Goal: Find contact information: Find contact information

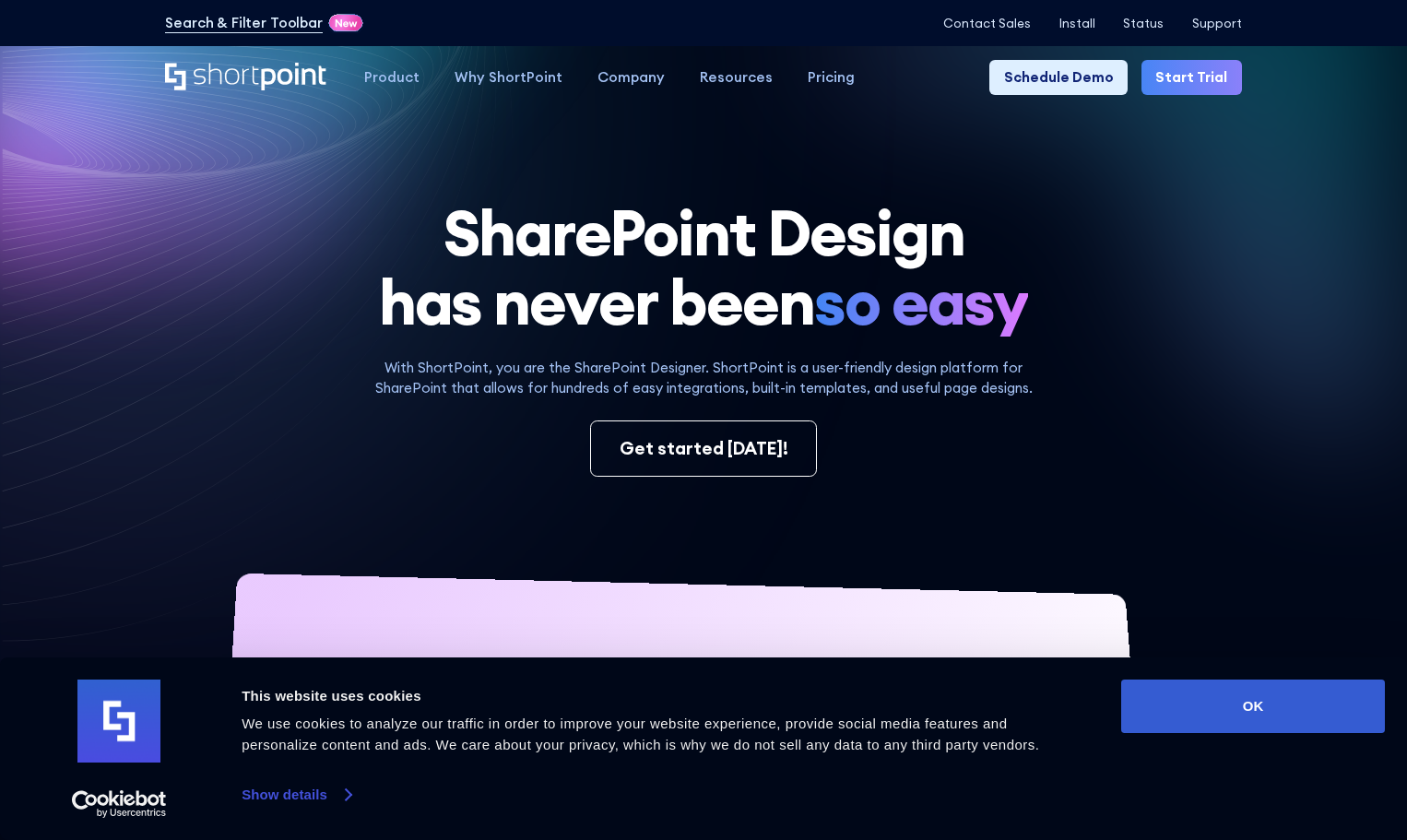
click at [286, 797] on link "Show details" at bounding box center [295, 794] width 109 height 27
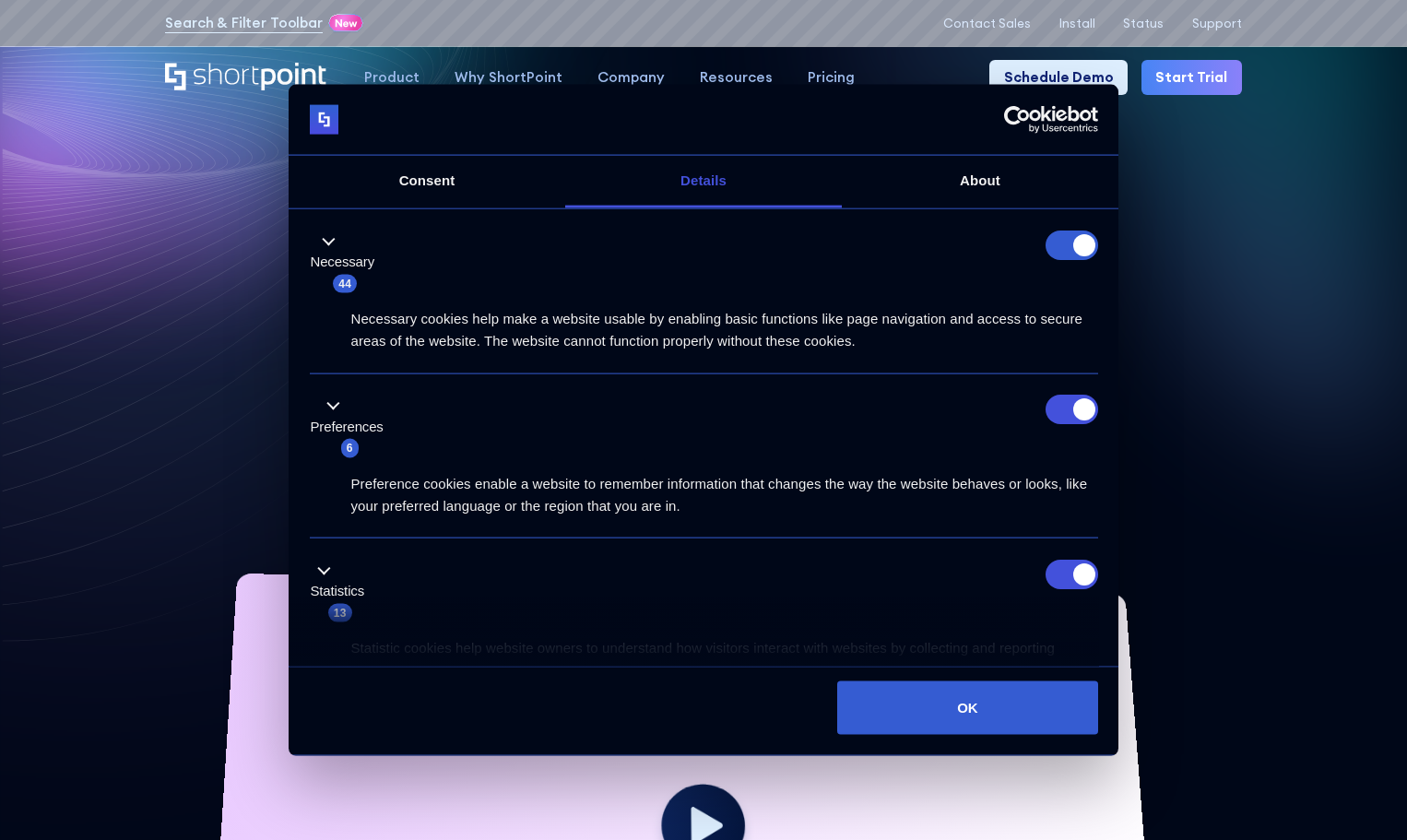
drag, startPoint x: 1085, startPoint y: 243, endPoint x: 872, endPoint y: 111, distance: 250.6
click at [1083, 243] on form at bounding box center [1072, 244] width 53 height 29
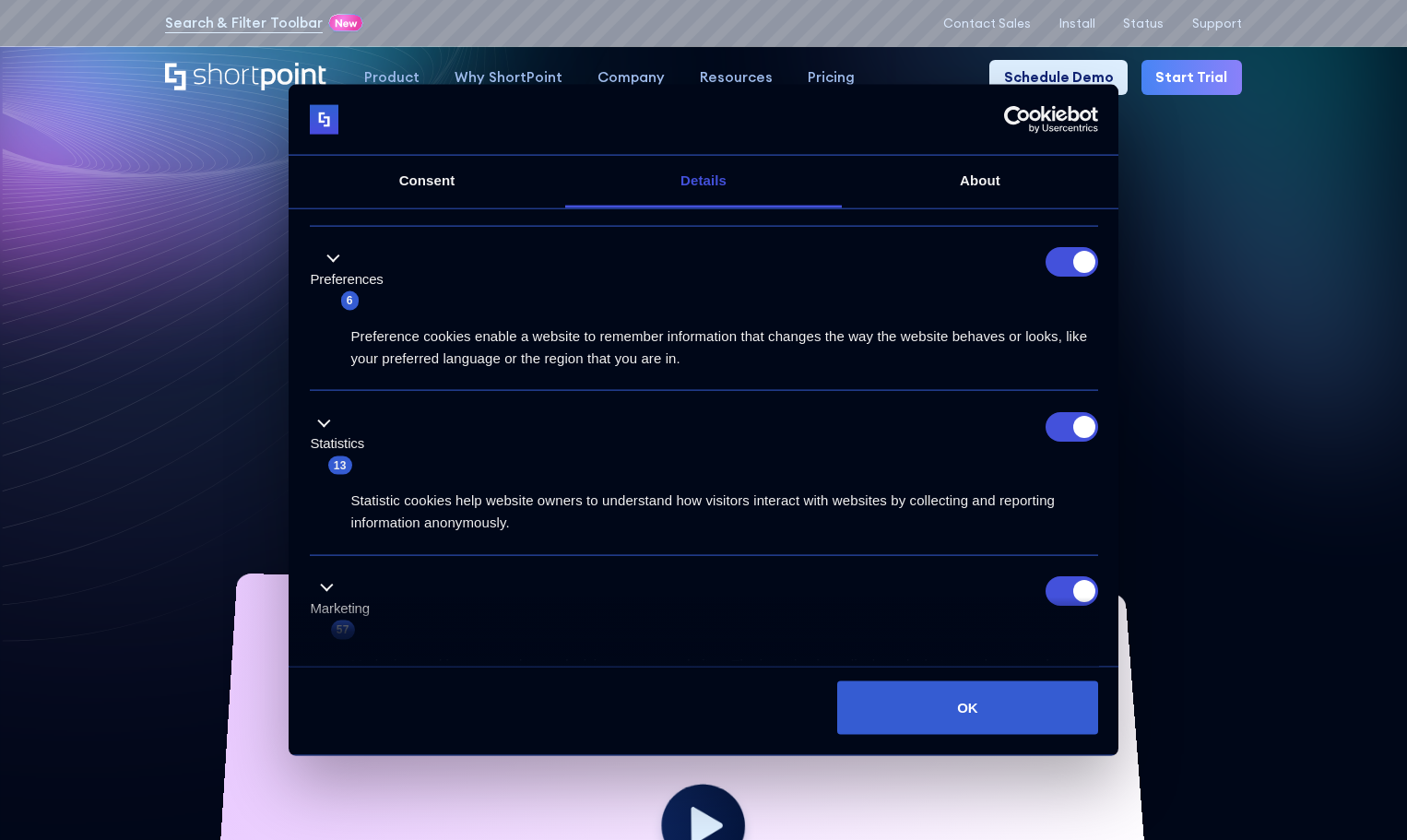
scroll to position [185, 0]
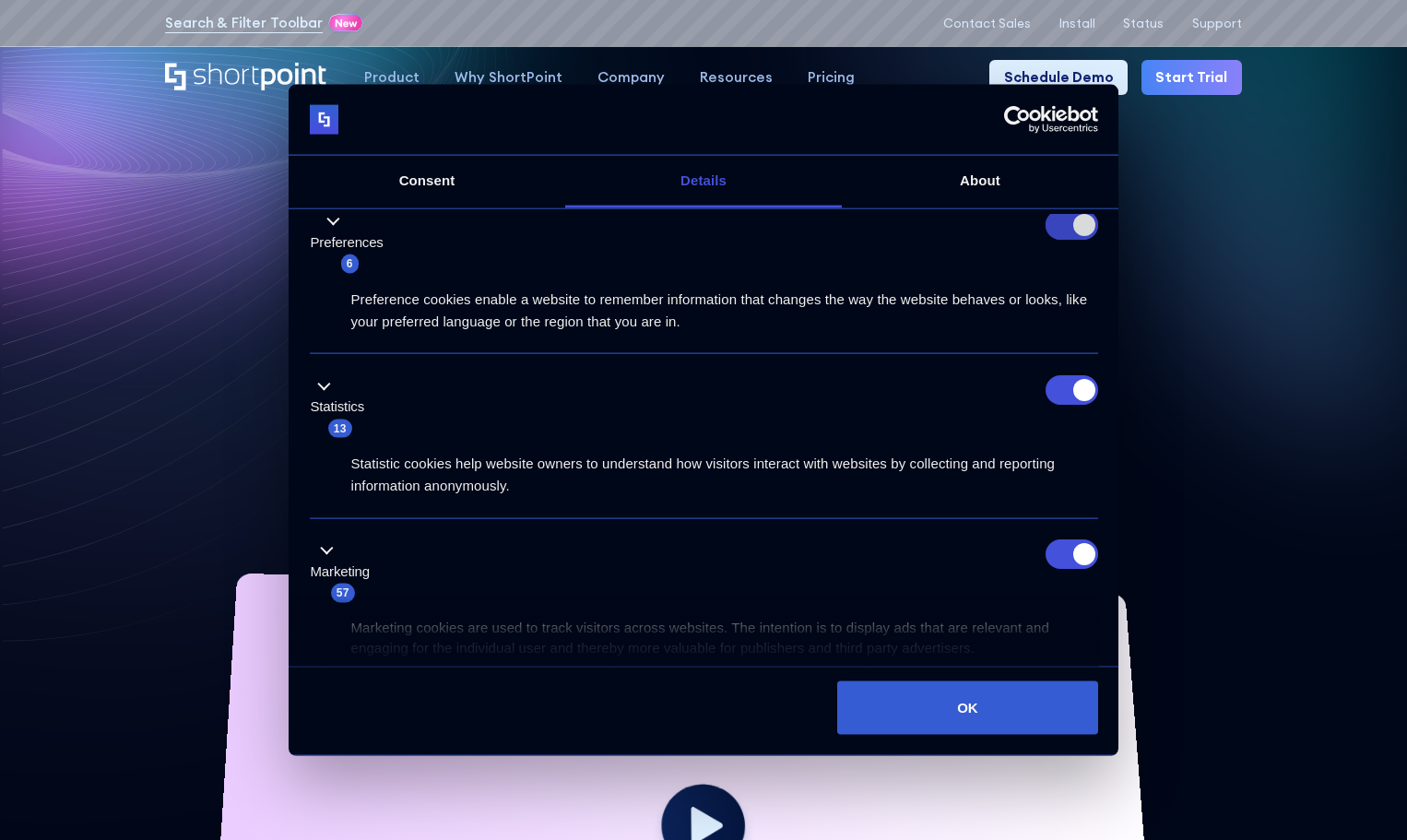
click at [1061, 224] on input "Preferences" at bounding box center [1072, 225] width 53 height 29
checkbox input "false"
click at [1073, 391] on input "Statistics" at bounding box center [1072, 389] width 53 height 29
checkbox input "false"
click at [1055, 554] on input "Marketing" at bounding box center [1072, 553] width 53 height 29
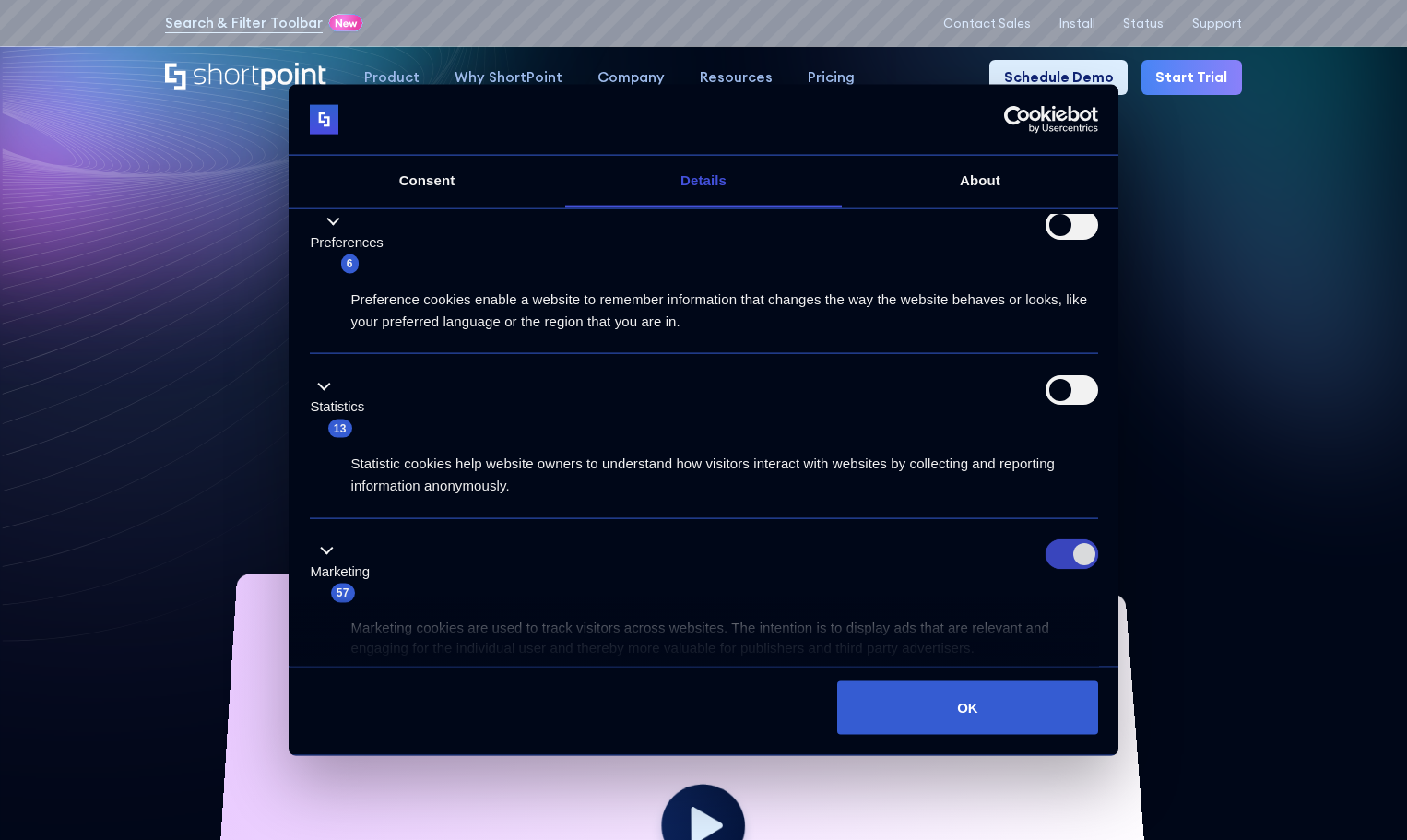
checkbox input "false"
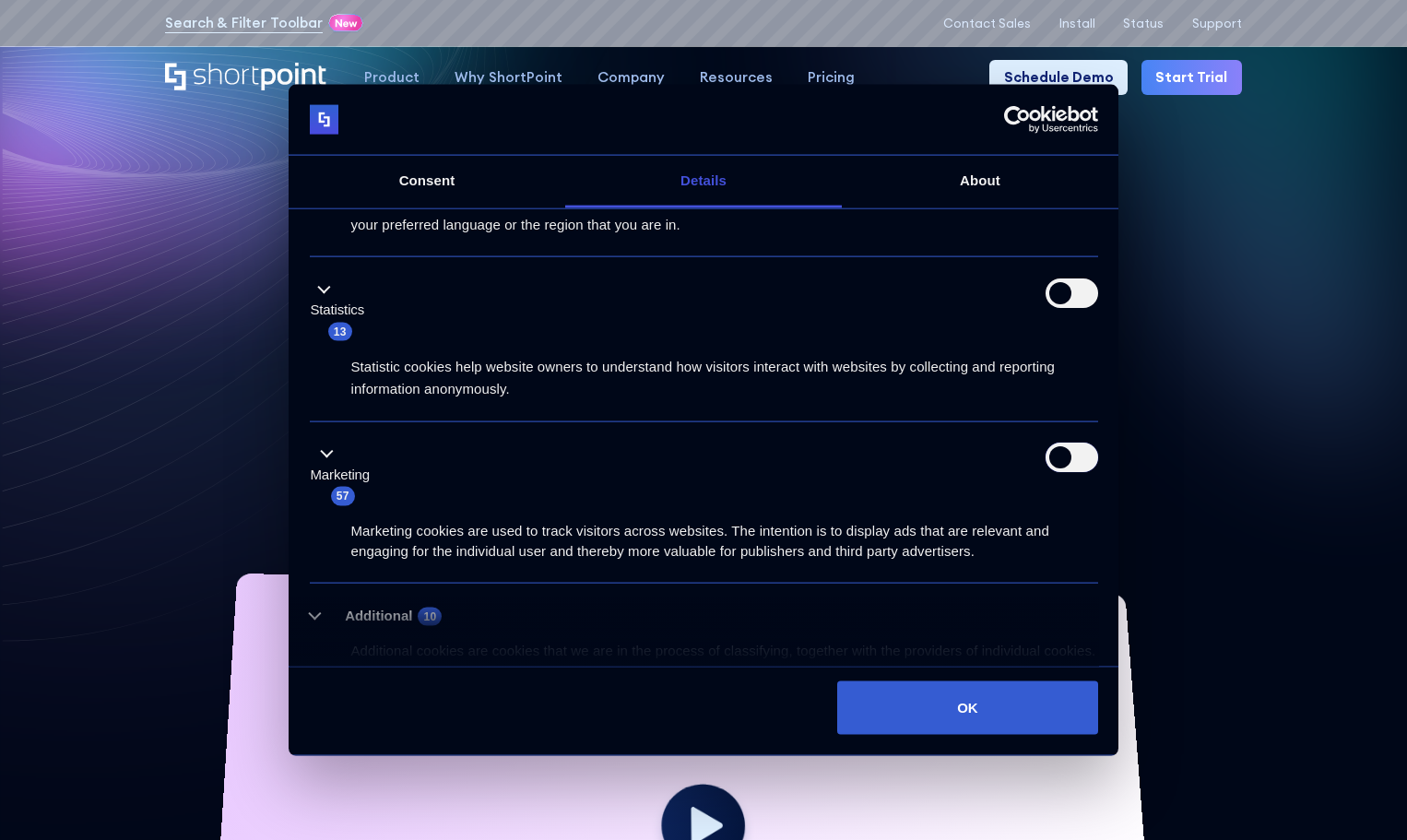
scroll to position [390, 0]
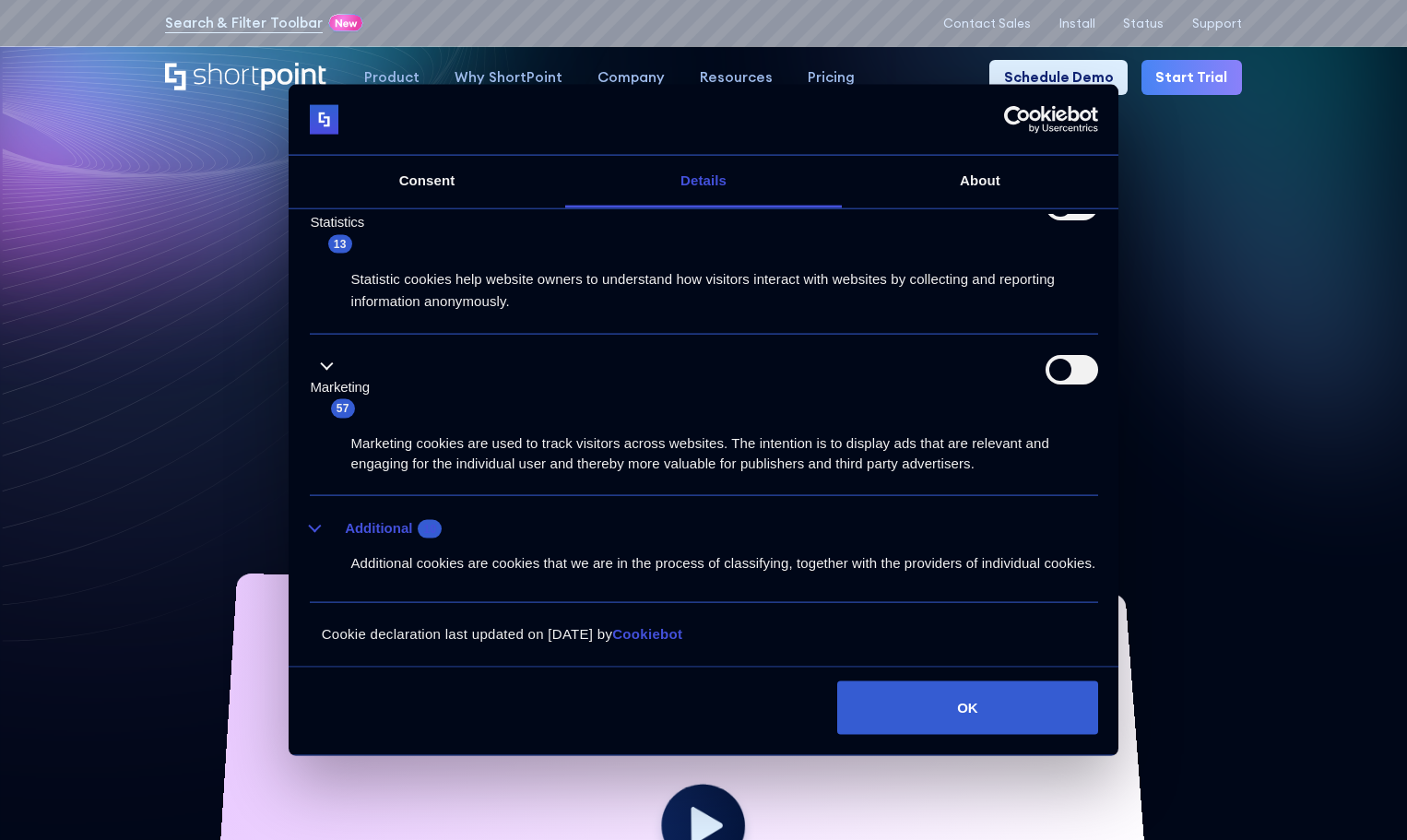
click at [321, 516] on button "Additional 10" at bounding box center [382, 528] width 144 height 23
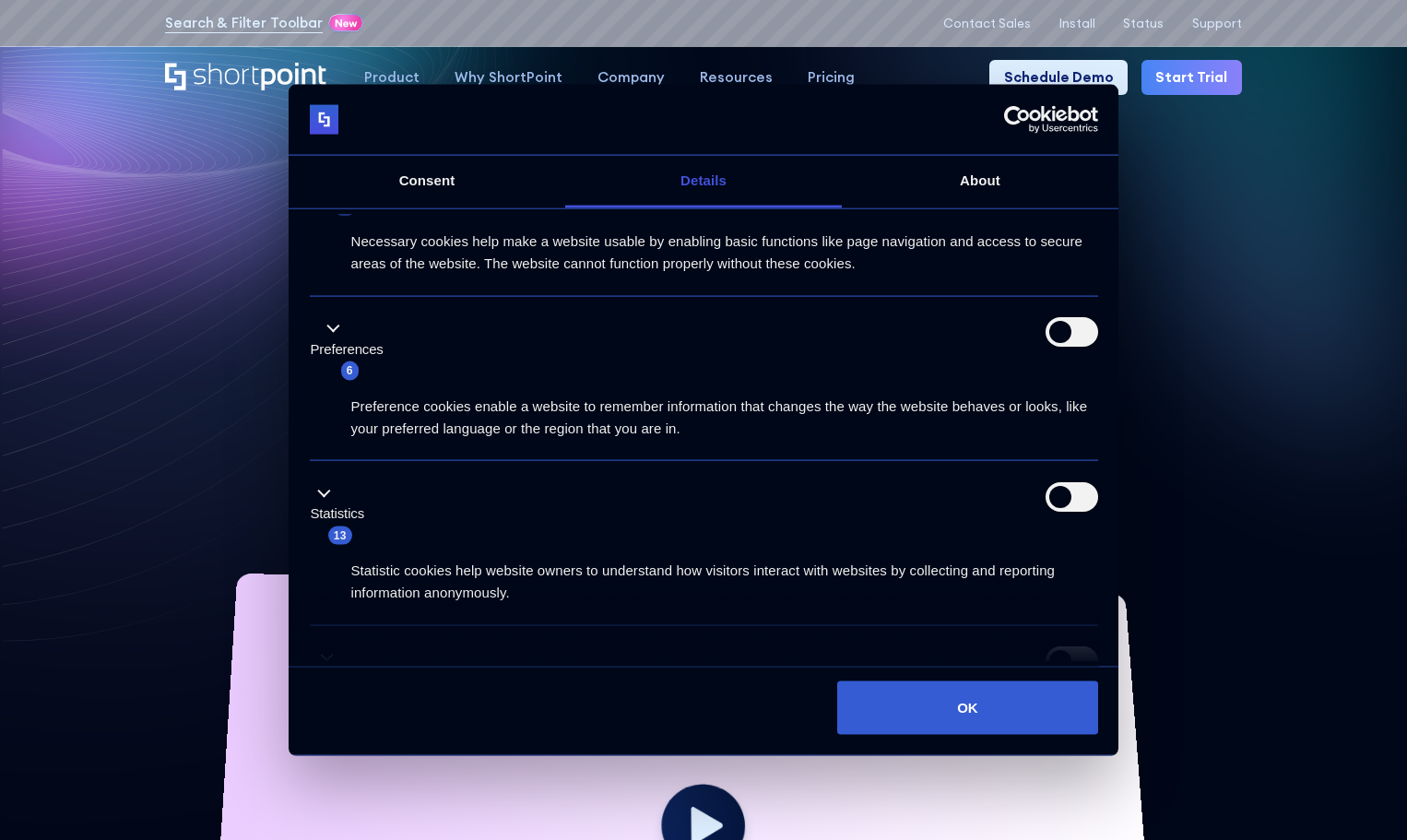
scroll to position [0, 0]
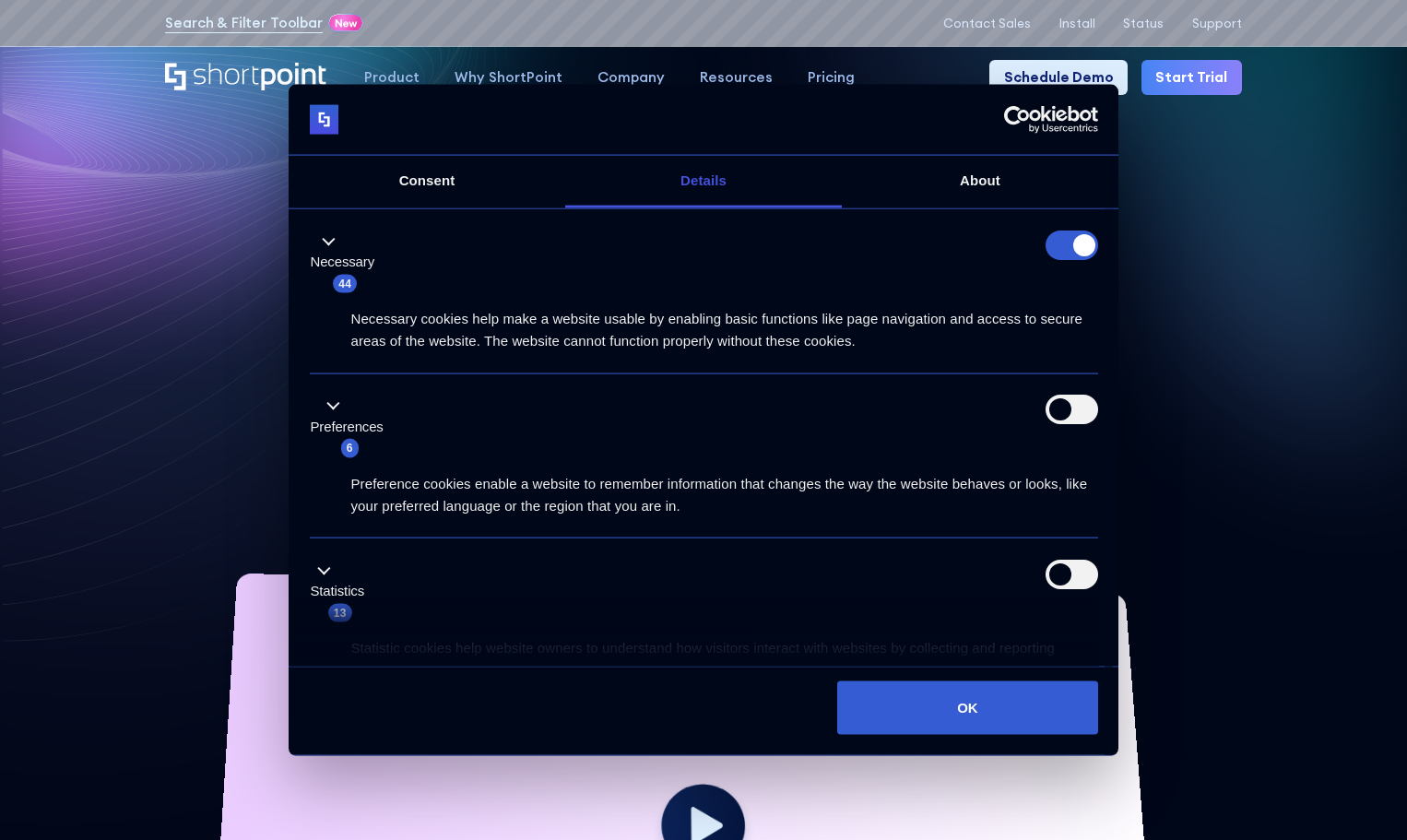
click at [1271, 395] on icon at bounding box center [1037, 309] width 741 height 572
click at [1220, 16] on div "Install Status Support" at bounding box center [1151, 22] width 183 height 15
click at [1220, 17] on p "Support" at bounding box center [1217, 23] width 50 height 14
click at [1017, 21] on p "Contact Sales" at bounding box center [987, 23] width 88 height 14
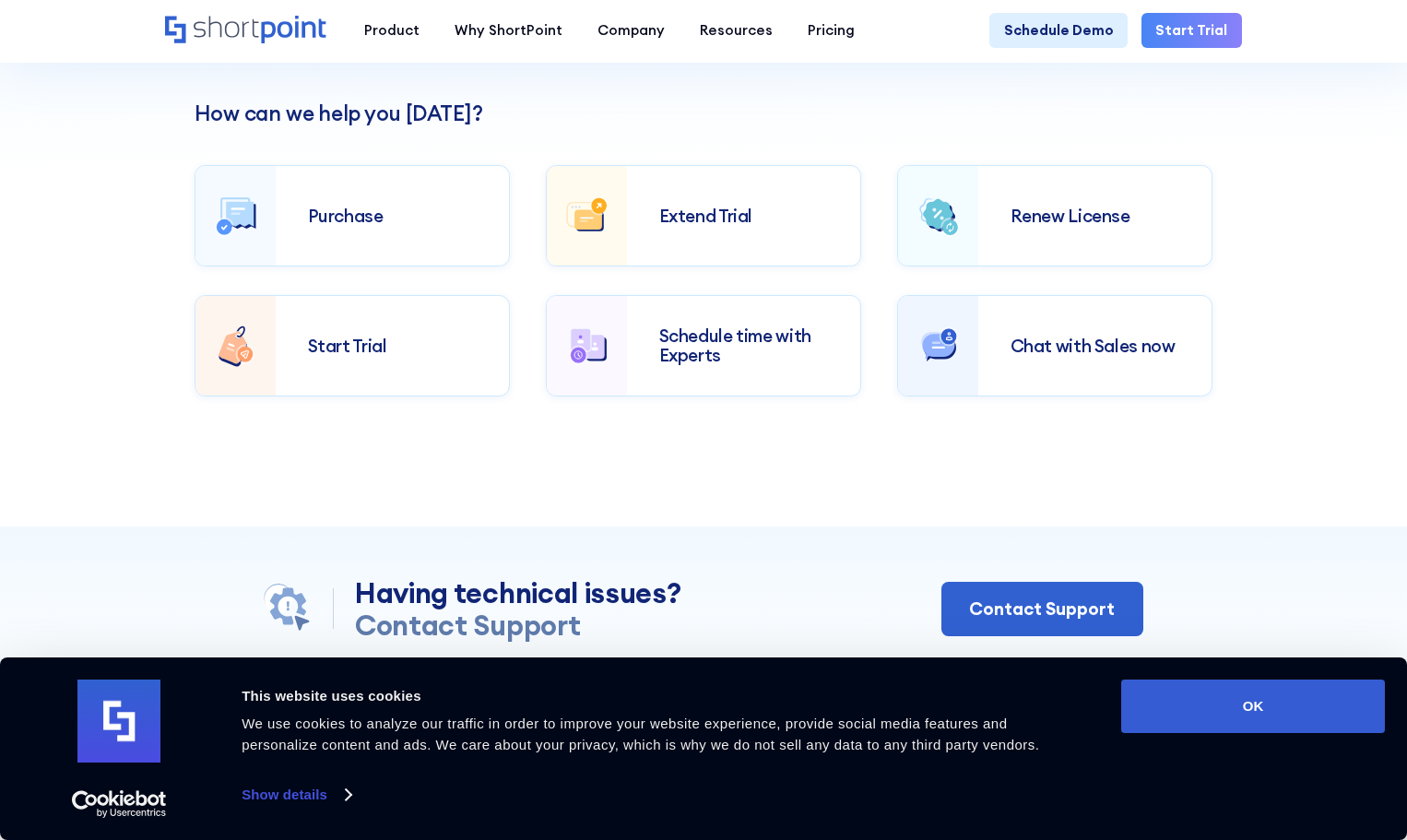
scroll to position [645, 0]
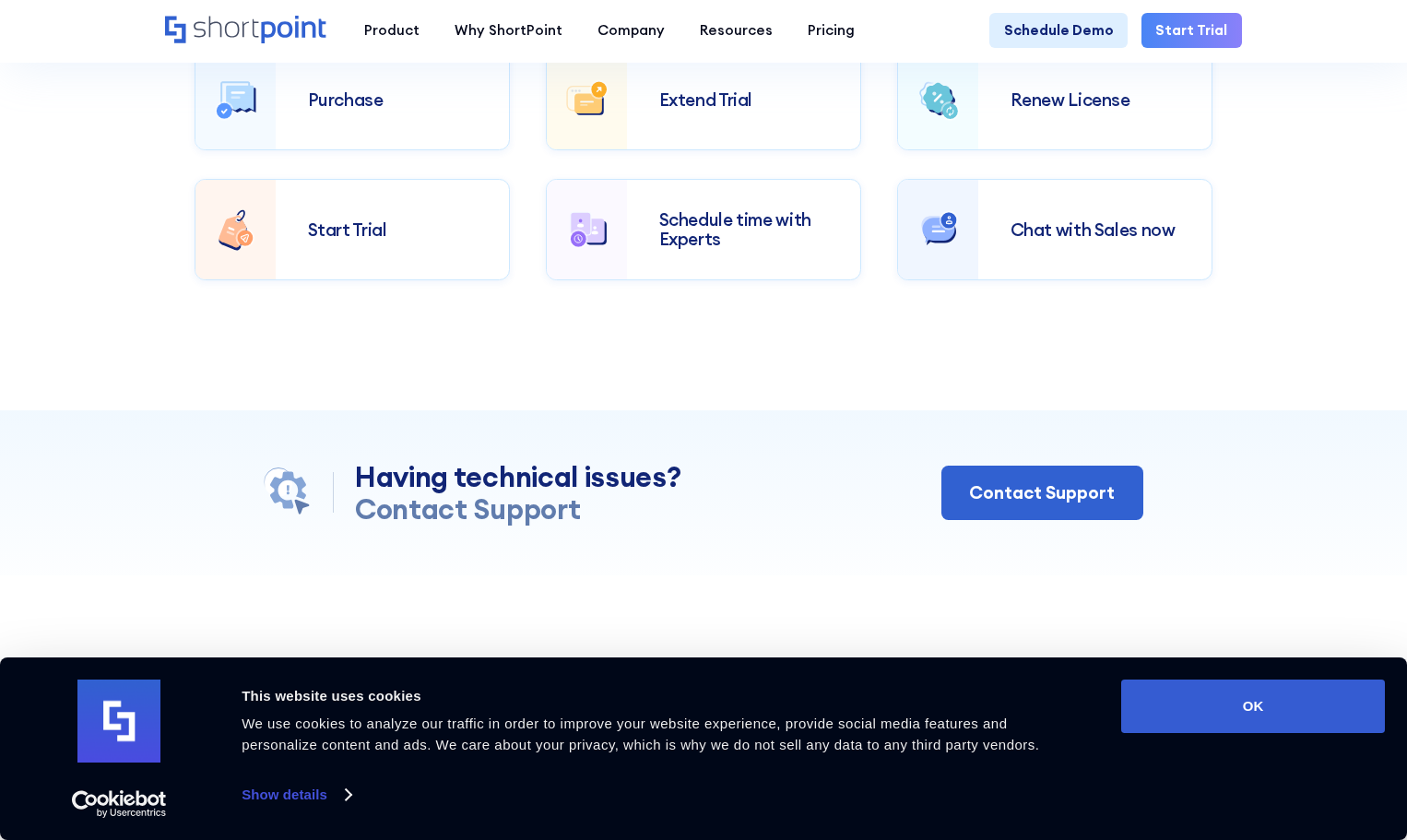
click at [1031, 263] on div "Chat with Sales now" at bounding box center [1095, 229] width 233 height 83
click at [217, 24] on icon "Home" at bounding box center [247, 29] width 163 height 28
